Goal: Contribute content: Add original content to the website for others to see

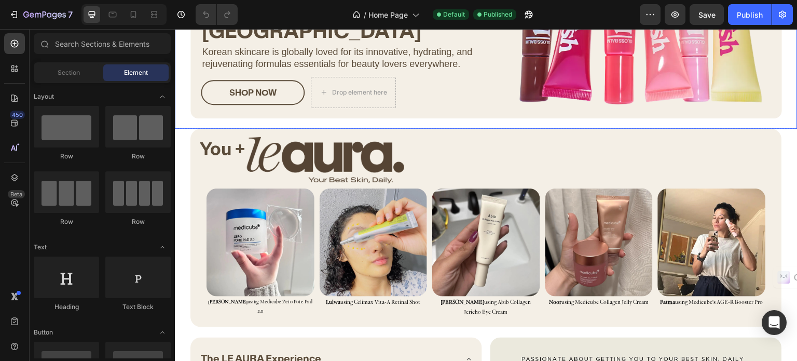
scroll to position [1193, 0]
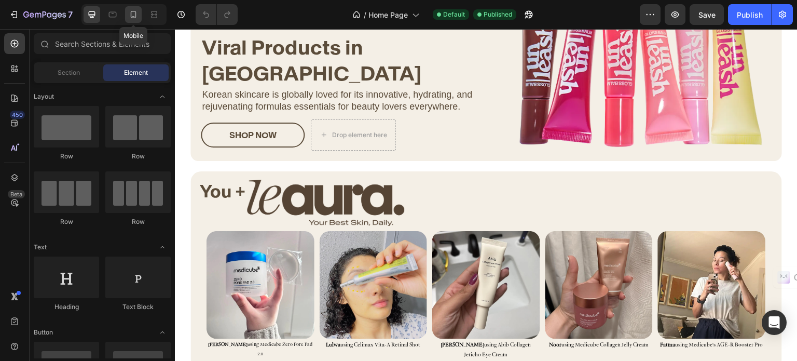
click at [137, 16] on icon at bounding box center [133, 14] width 10 height 10
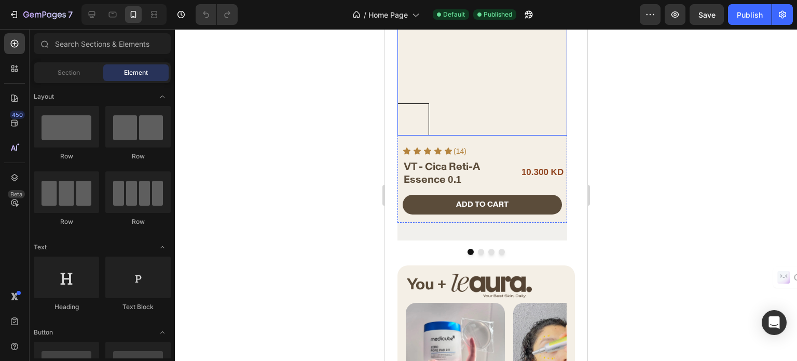
scroll to position [1020, 0]
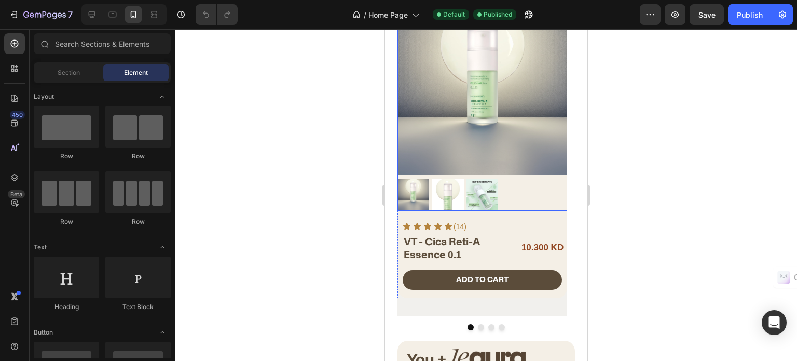
click at [475, 126] on img at bounding box center [482, 90] width 170 height 170
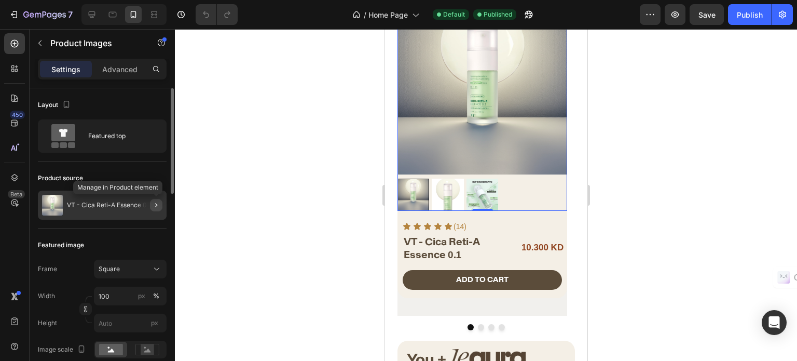
click at [154, 207] on icon "button" at bounding box center [156, 205] width 8 height 8
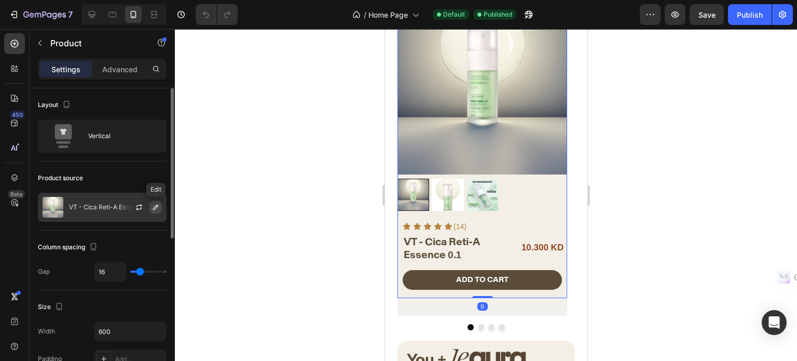
click at [158, 209] on icon "button" at bounding box center [155, 207] width 8 height 8
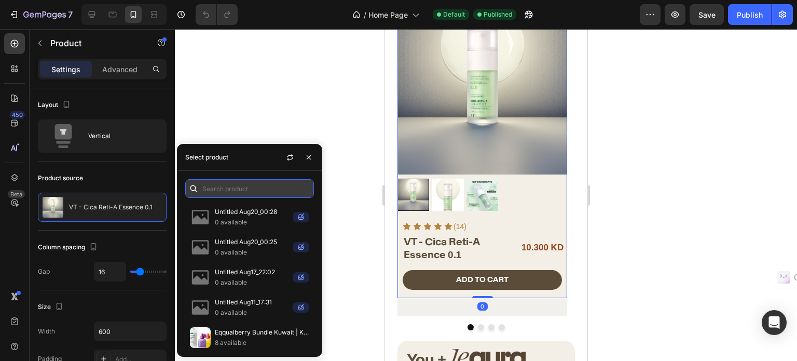
click at [233, 185] on input "text" at bounding box center [249, 188] width 129 height 19
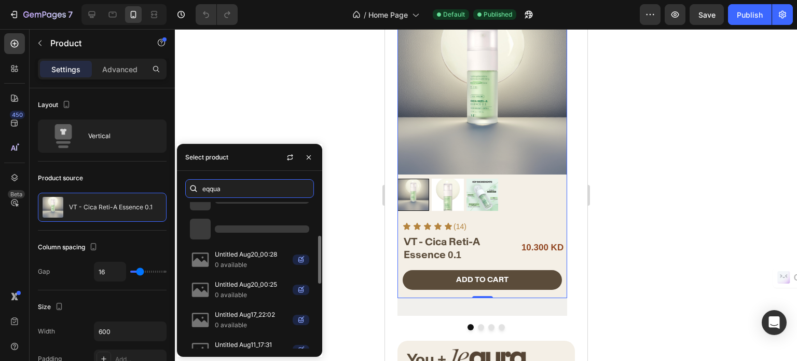
scroll to position [3, 0]
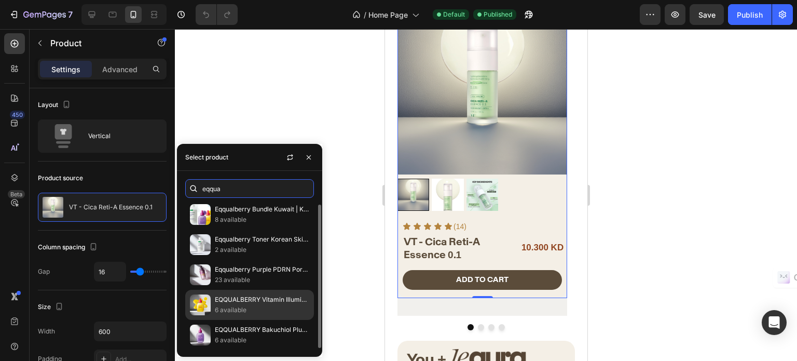
type input "eqqua"
click at [272, 306] on p "6 available" at bounding box center [262, 309] width 94 height 10
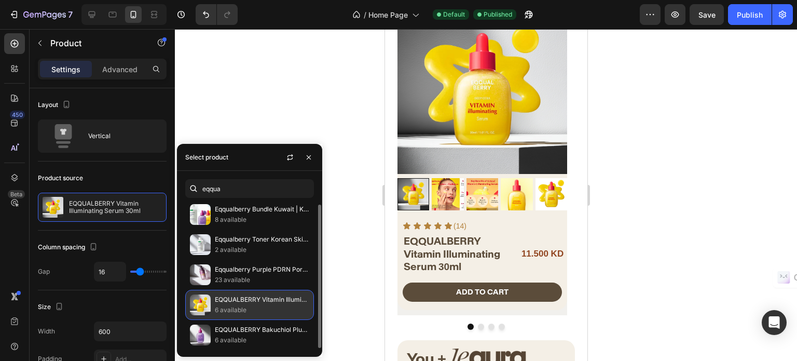
scroll to position [1020, 0]
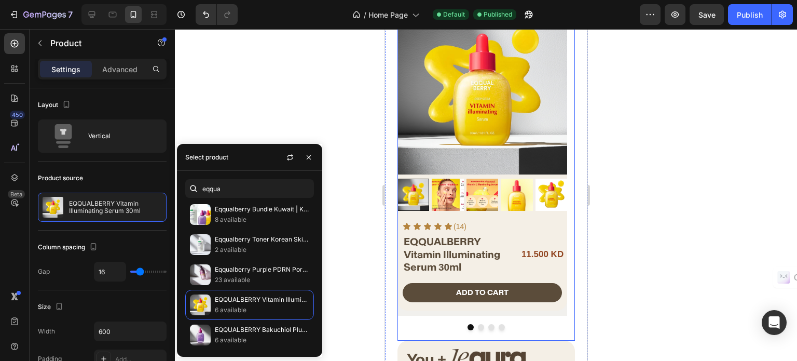
click at [477, 324] on button "Dot" at bounding box center [480, 327] width 6 height 6
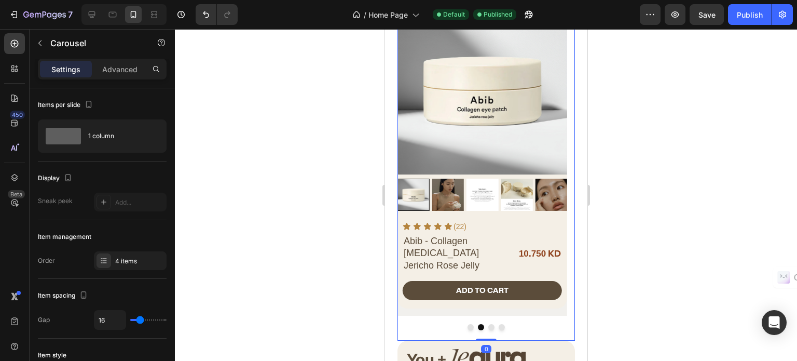
click at [488, 324] on button "Dot" at bounding box center [491, 327] width 6 height 6
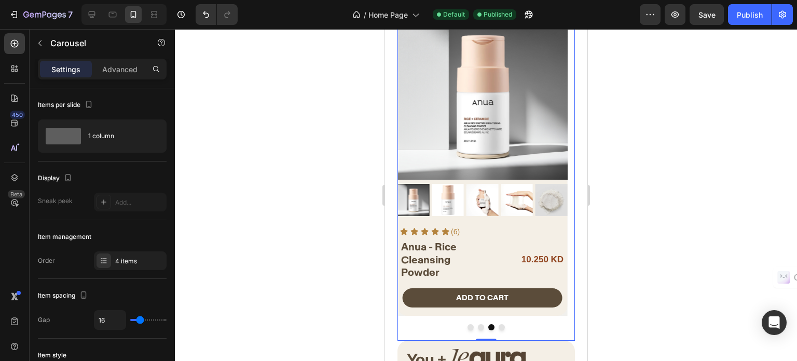
click at [498, 324] on button "Dot" at bounding box center [501, 327] width 6 height 6
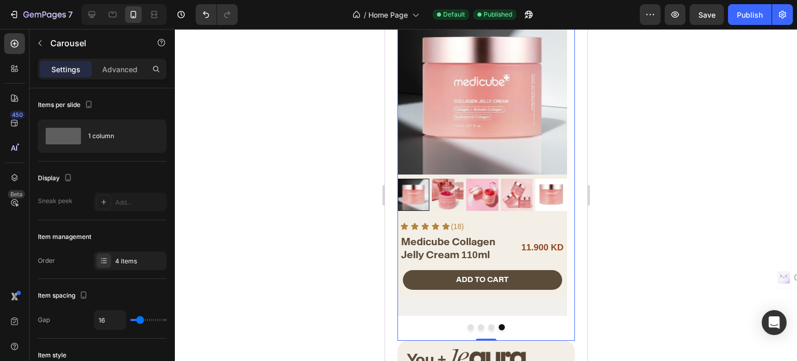
click at [488, 324] on button "Dot" at bounding box center [491, 327] width 6 height 6
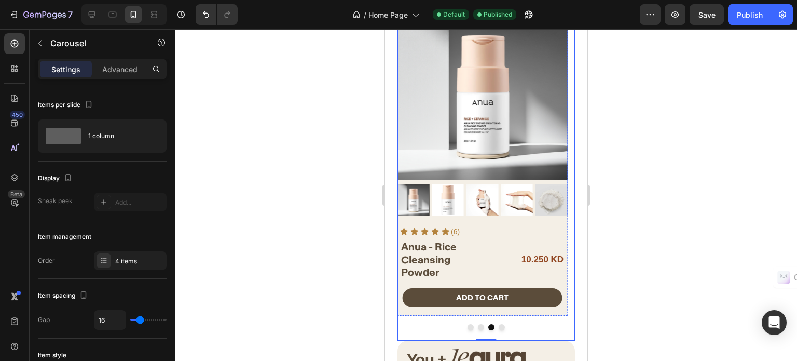
click at [505, 143] on img at bounding box center [482, 95] width 170 height 170
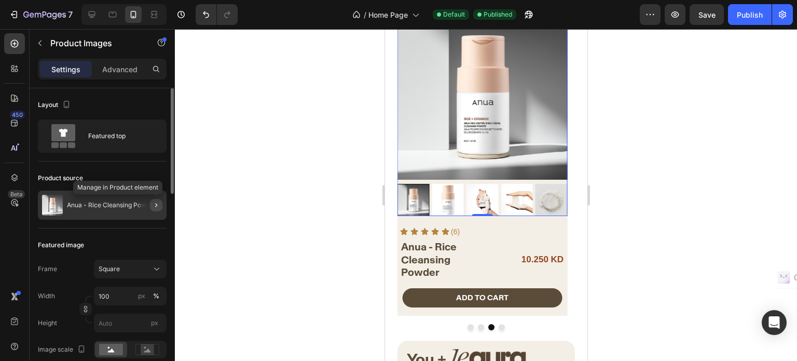
click at [159, 200] on button "button" at bounding box center [156, 205] width 12 height 12
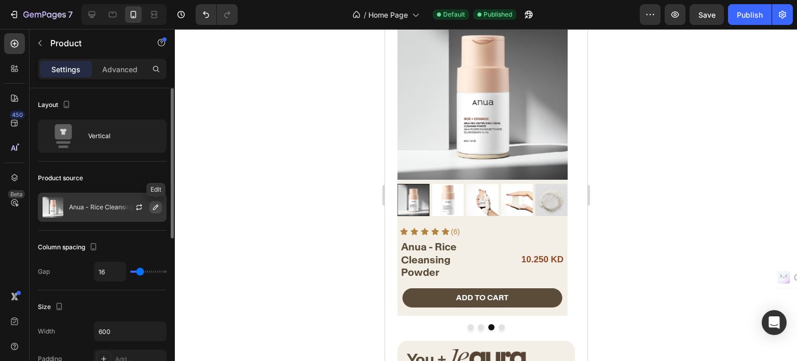
click at [156, 206] on icon "button" at bounding box center [155, 207] width 8 height 8
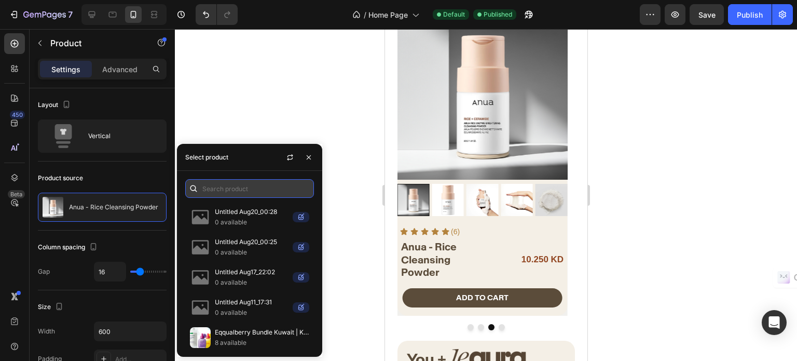
click at [232, 189] on input "text" at bounding box center [249, 188] width 129 height 19
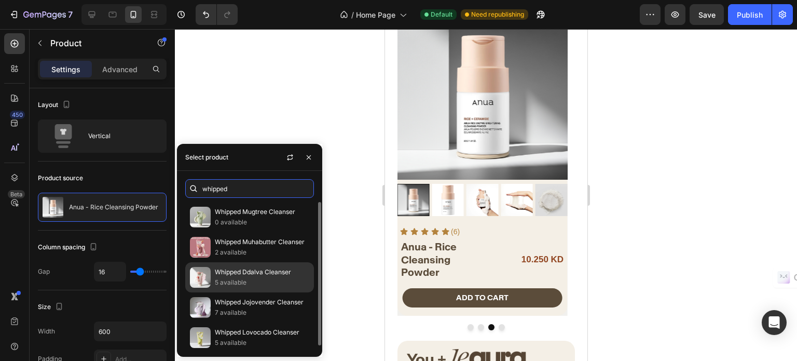
type input "whipped"
click at [271, 281] on p "5 available" at bounding box center [262, 282] width 94 height 10
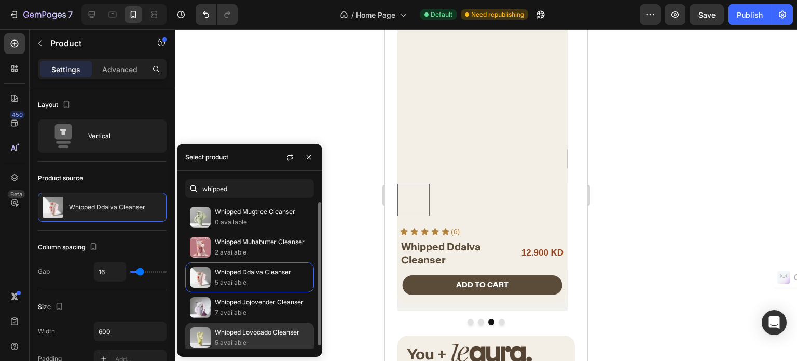
scroll to position [3, 0]
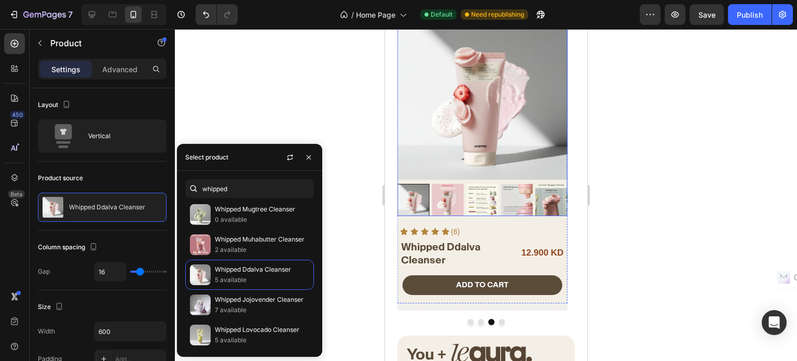
click at [474, 146] on img at bounding box center [482, 95] width 170 height 170
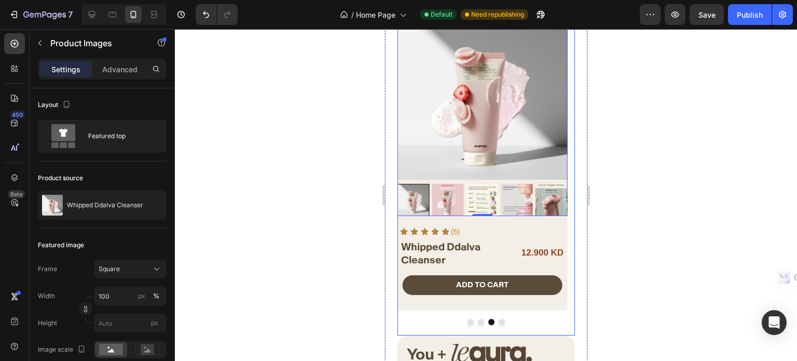
click at [477, 320] on button "Dot" at bounding box center [480, 321] width 6 height 6
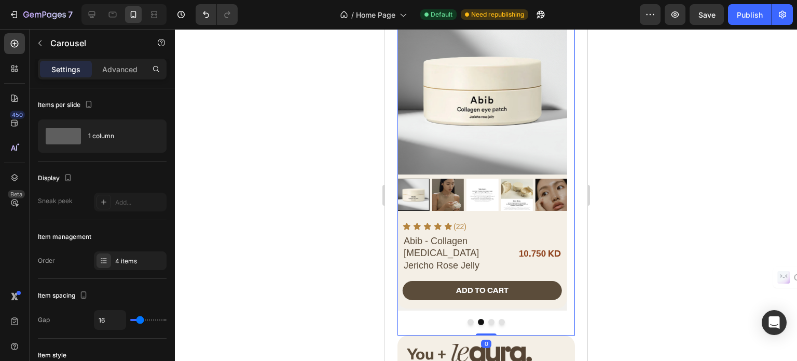
click at [461, 321] on div at bounding box center [485, 321] width 177 height 6
click at [467, 319] on button "Dot" at bounding box center [470, 321] width 6 height 6
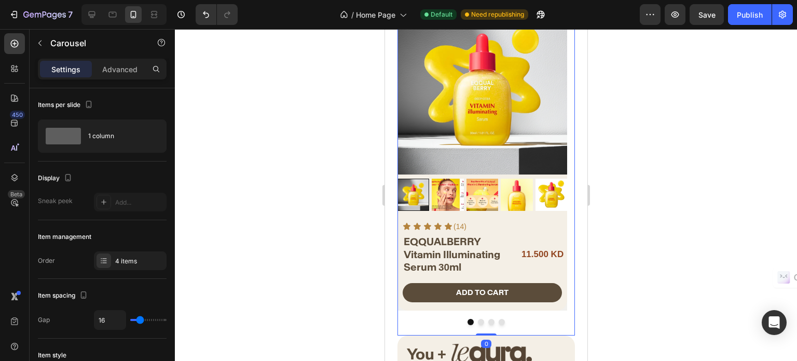
click at [488, 323] on button "Dot" at bounding box center [491, 321] width 6 height 6
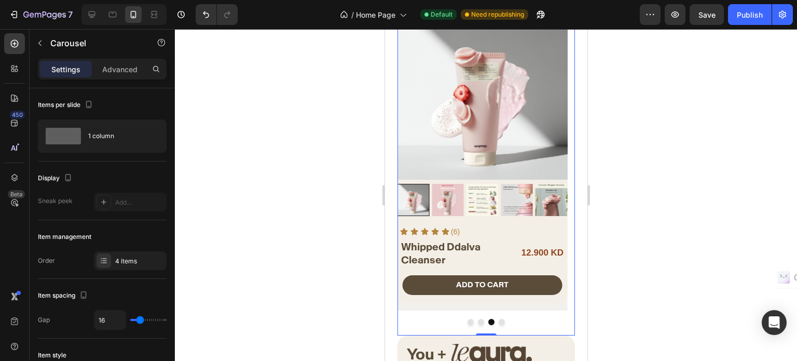
click at [467, 322] on button "Dot" at bounding box center [470, 321] width 6 height 6
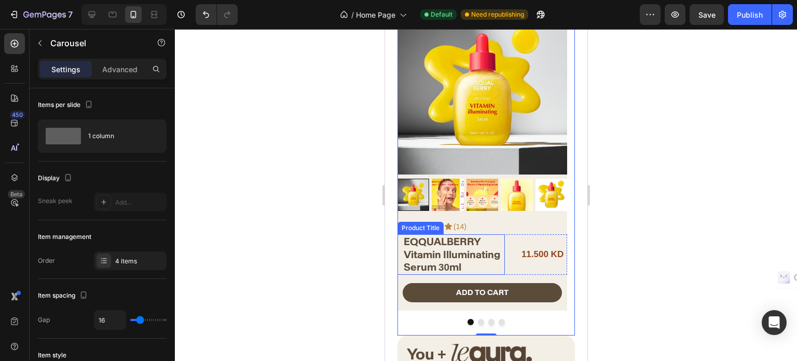
click at [431, 255] on h2 "EQQUALBERRY Vitamin Illuminating Serum 30ml" at bounding box center [453, 254] width 102 height 40
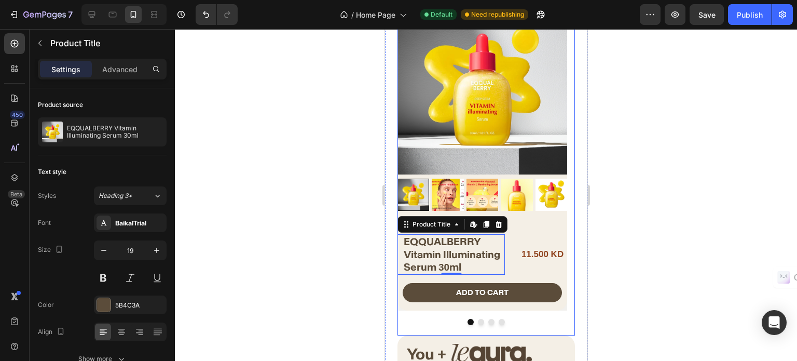
click at [477, 320] on button "Dot" at bounding box center [480, 321] width 6 height 6
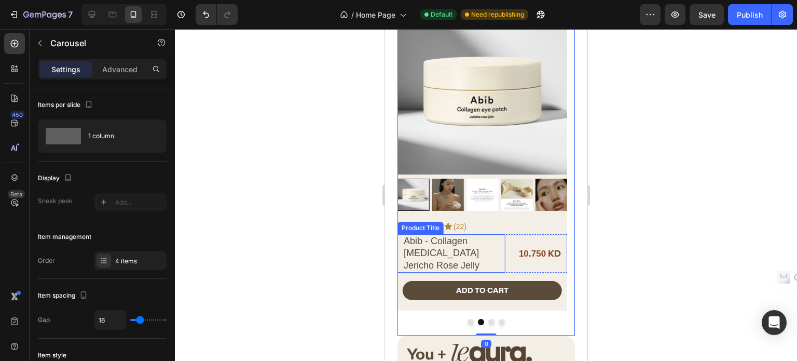
click at [432, 244] on h2 "Abib - Collagen [MEDICAL_DATA] Jericho Rose Jelly" at bounding box center [453, 253] width 102 height 38
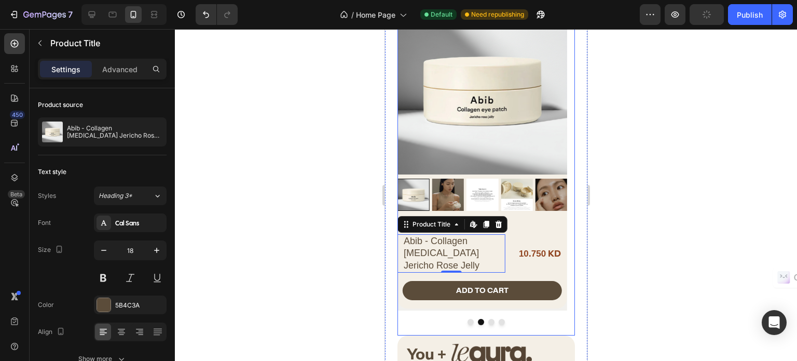
click at [467, 321] on button "Dot" at bounding box center [470, 321] width 6 height 6
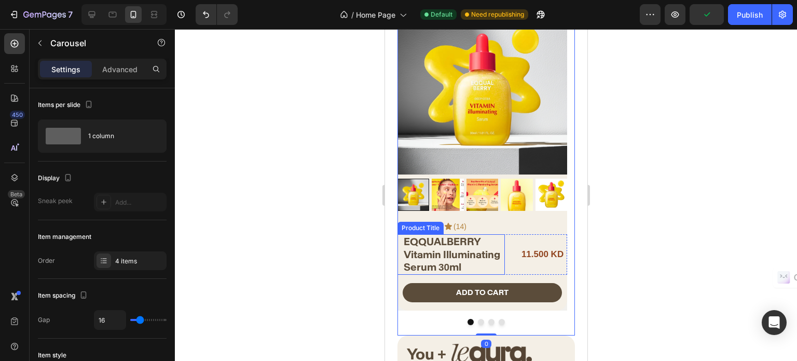
click at [438, 258] on h2 "EQQUALBERRY Vitamin Illuminating Serum 30ml" at bounding box center [453, 254] width 102 height 40
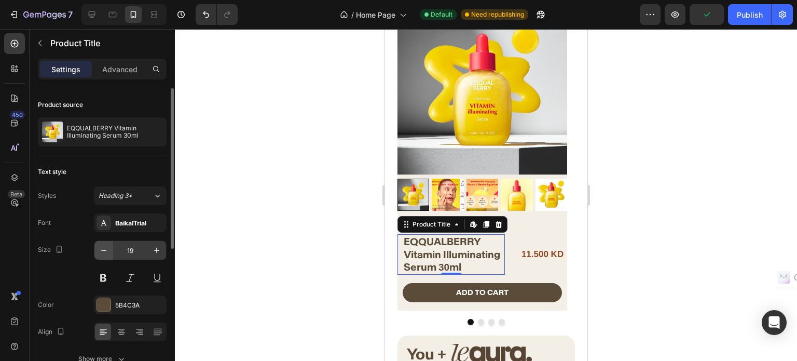
click at [108, 248] on icon "button" at bounding box center [104, 250] width 10 height 10
type input "18"
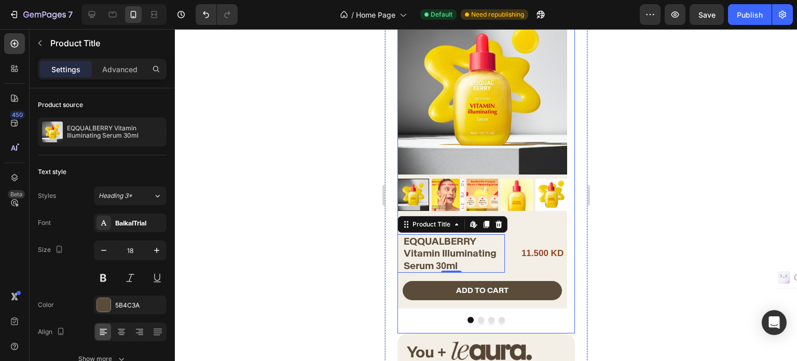
click at [477, 320] on button "Dot" at bounding box center [480, 319] width 6 height 6
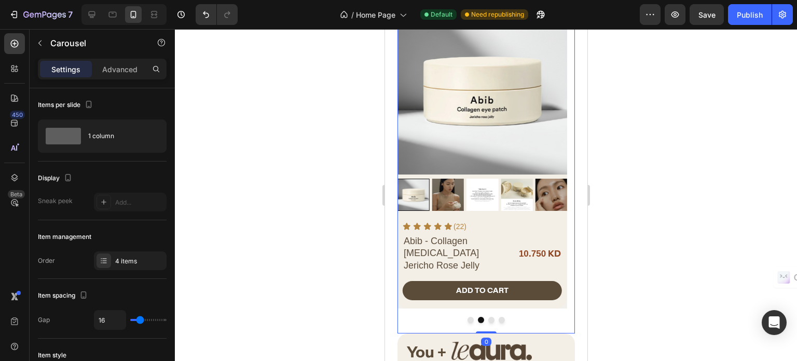
click at [488, 321] on button "Dot" at bounding box center [491, 319] width 6 height 6
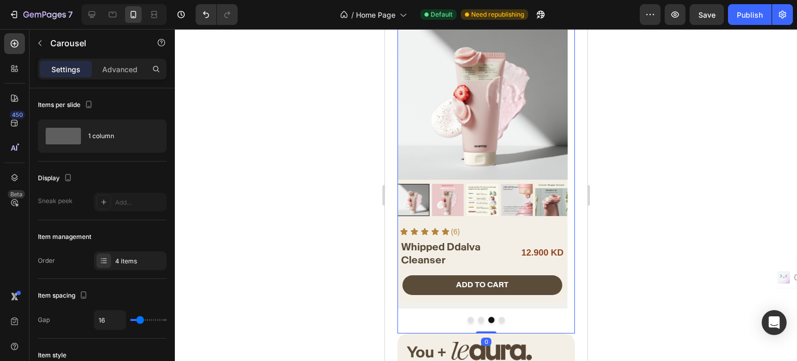
click at [498, 319] on button "Dot" at bounding box center [501, 319] width 6 height 6
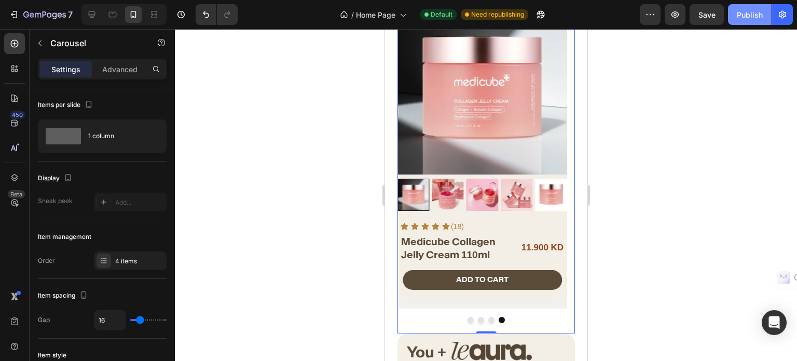
click at [749, 11] on div "Publish" at bounding box center [750, 14] width 26 height 11
